Goal: Task Accomplishment & Management: Use online tool/utility

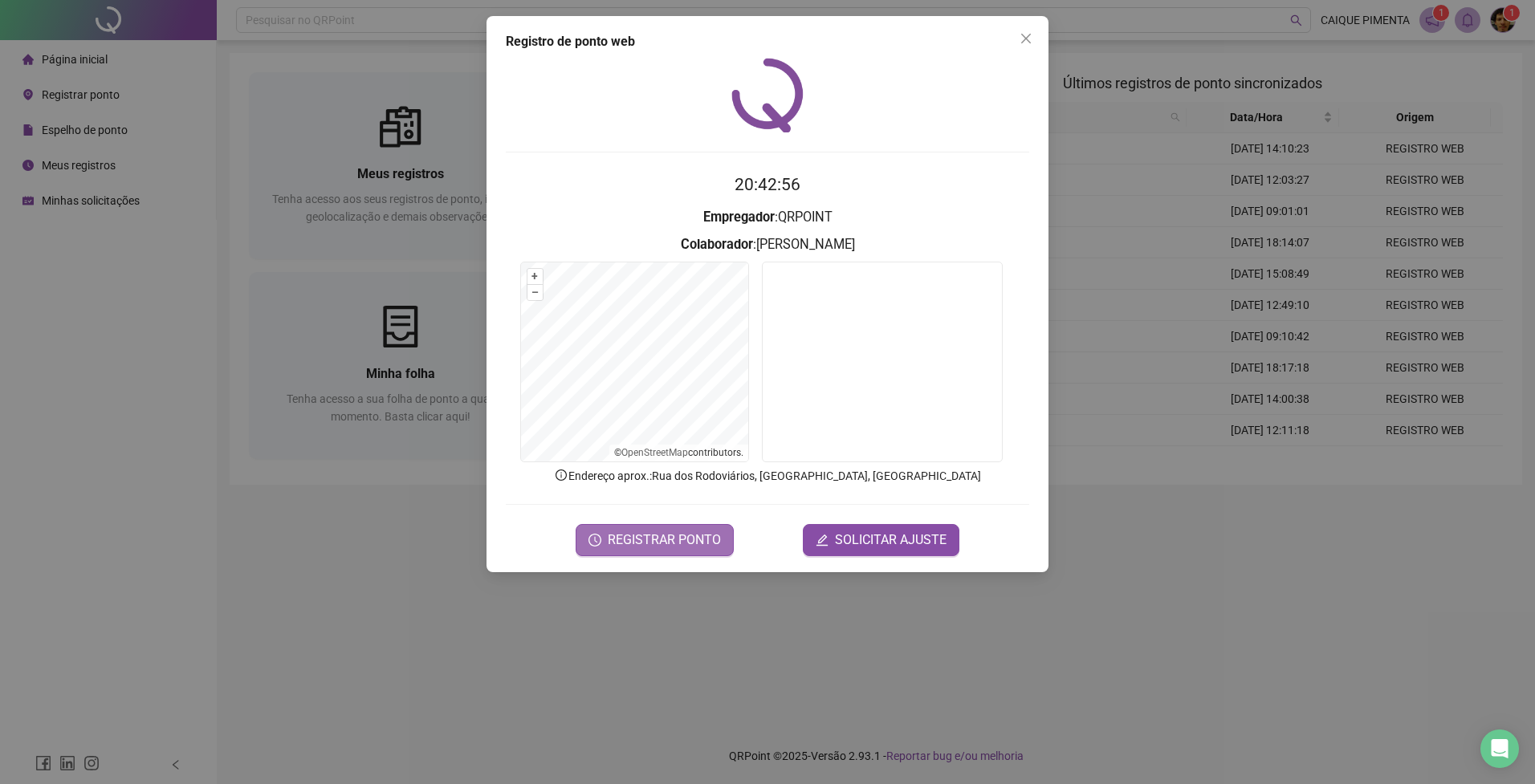
click at [662, 542] on span "REGISTRAR PONTO" at bounding box center [664, 539] width 114 height 19
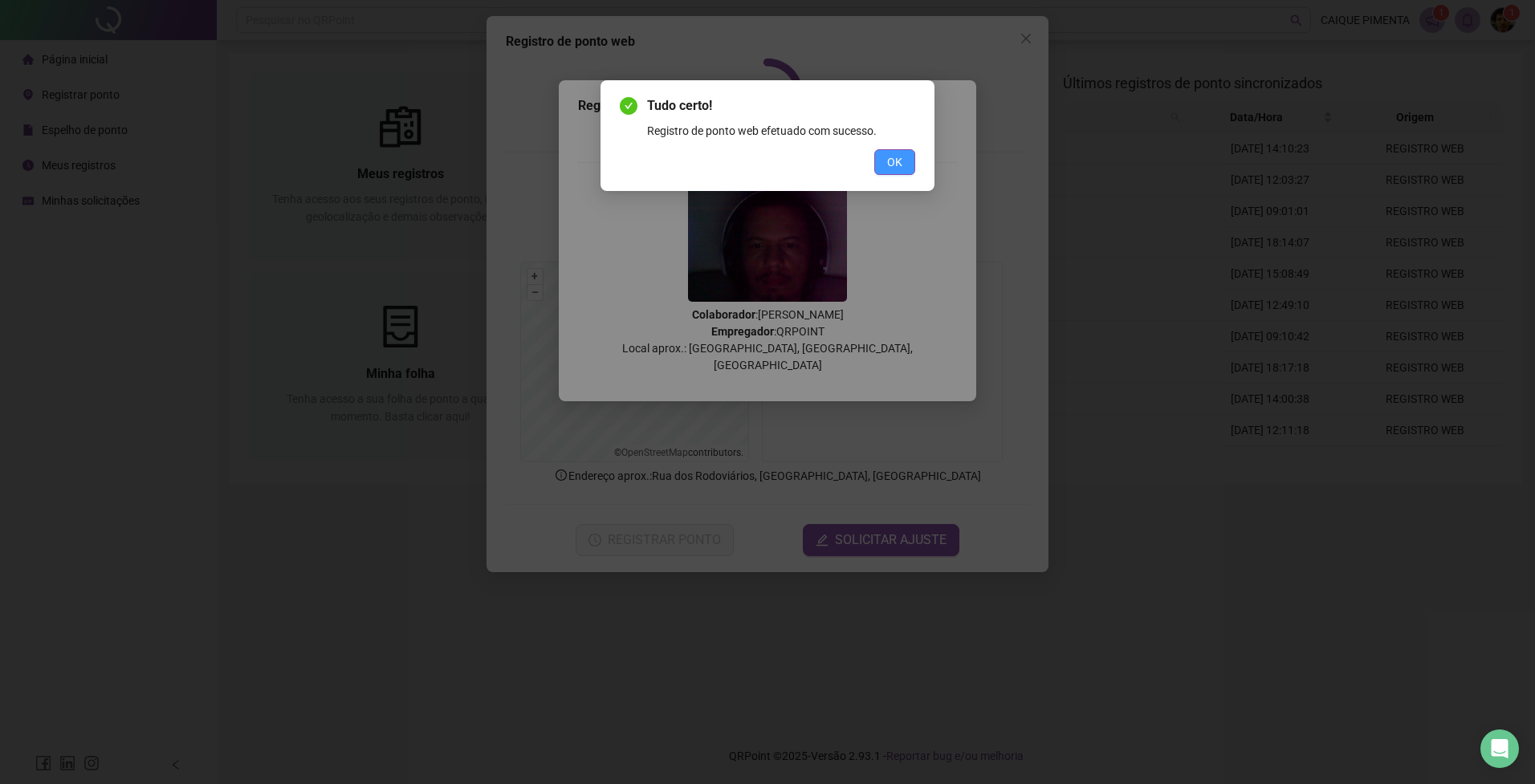
click at [894, 168] on span "OK" at bounding box center [894, 162] width 16 height 18
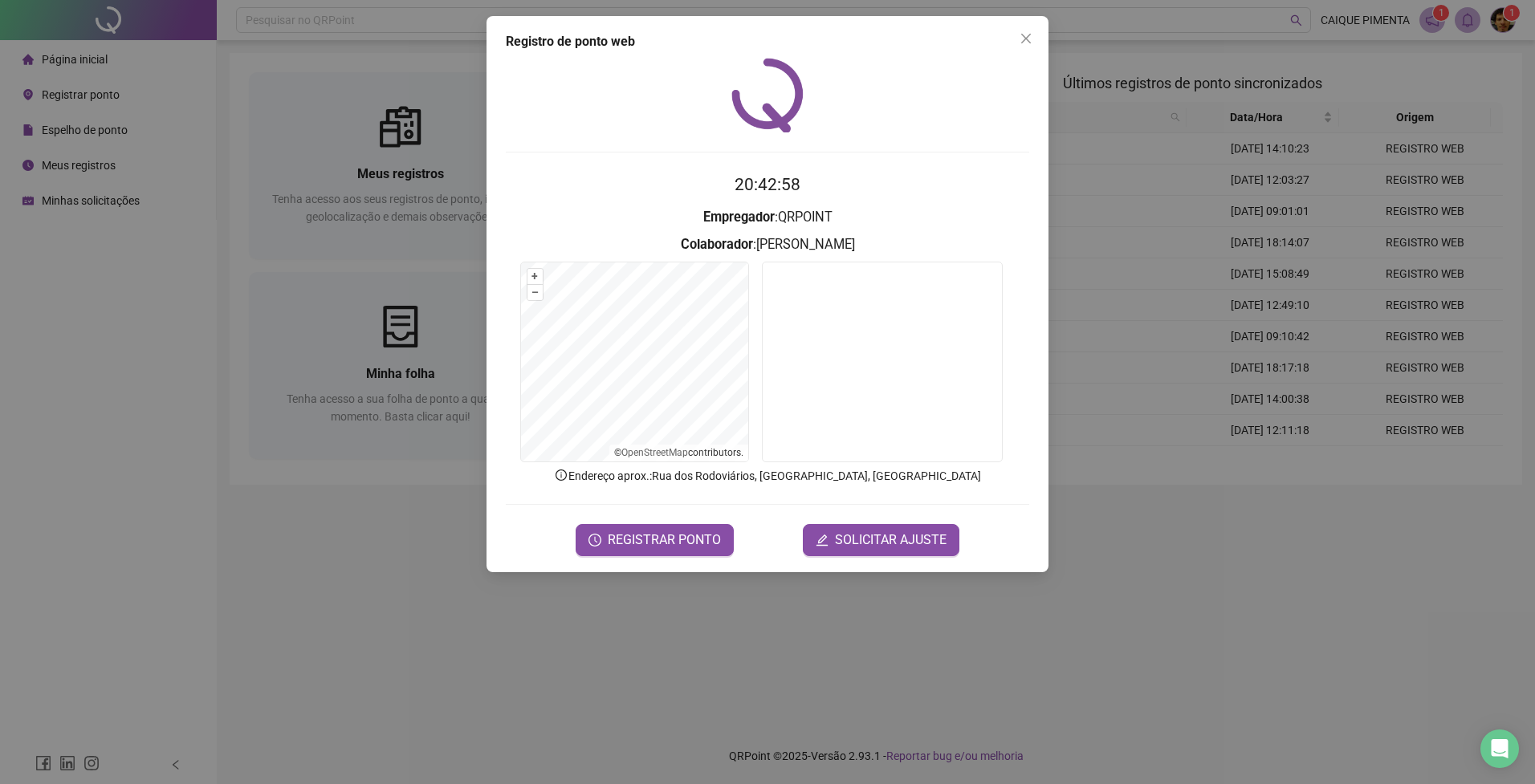
click at [1016, 40] on span "Close" at bounding box center [1026, 39] width 26 height 13
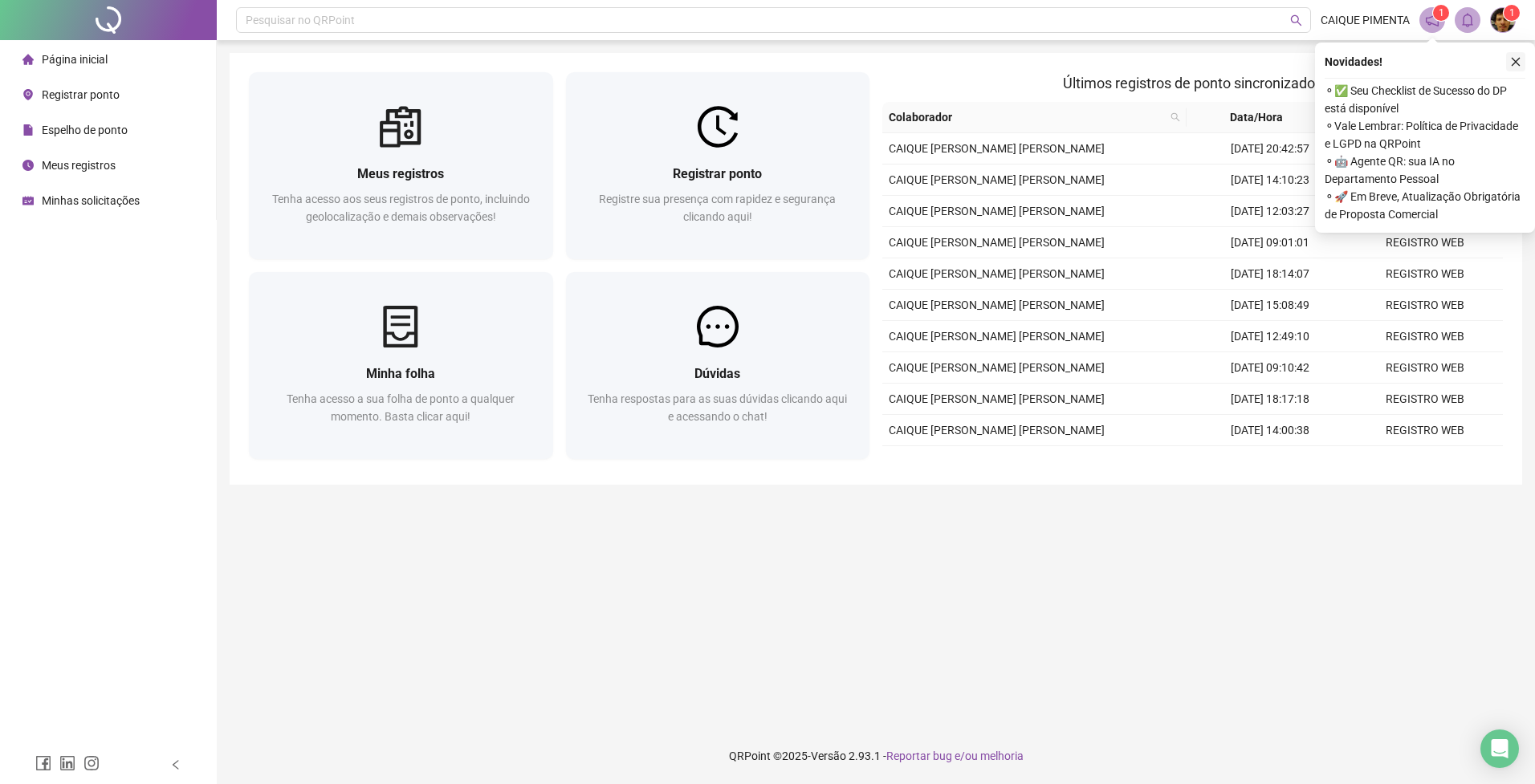
drag, startPoint x: 1520, startPoint y: 65, endPoint x: 1514, endPoint y: 54, distance: 12.5
click at [1519, 65] on icon "close" at bounding box center [1516, 62] width 11 height 11
